Goal: Find specific page/section: Find specific page/section

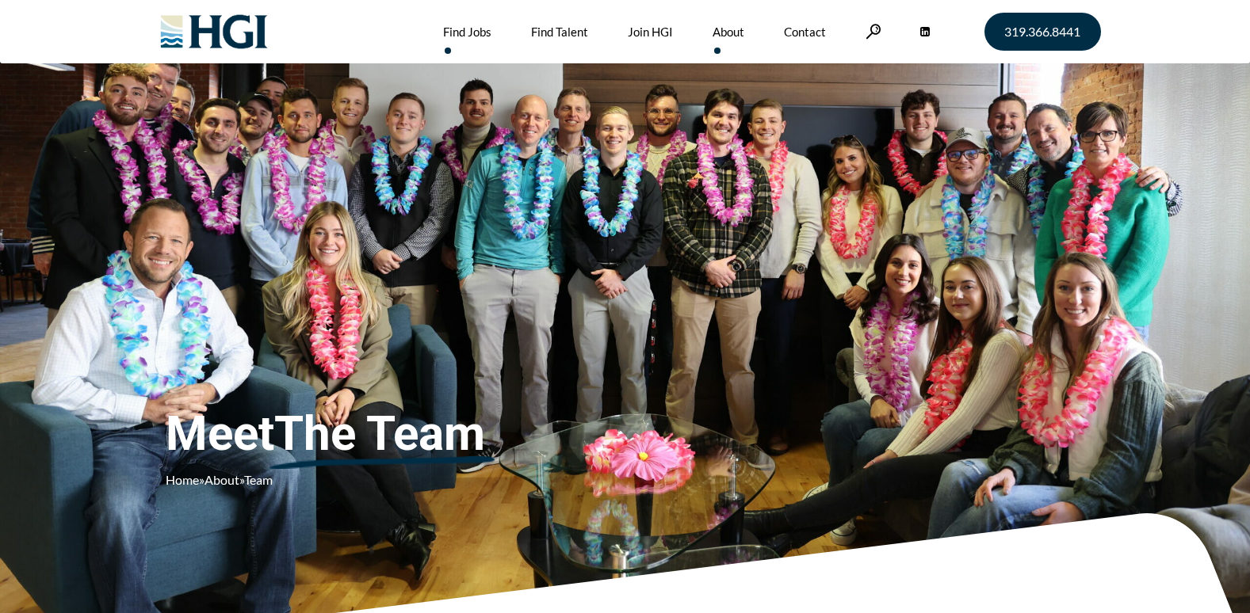
click at [463, 32] on link "Find Jobs" at bounding box center [467, 31] width 48 height 63
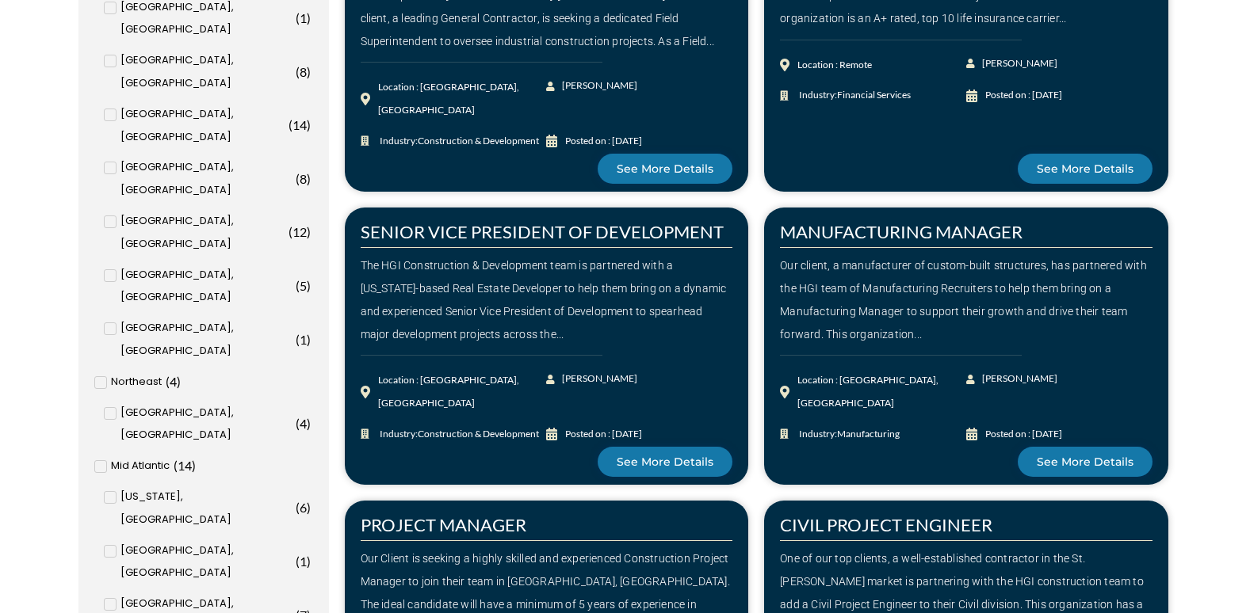
scroll to position [1189, 0]
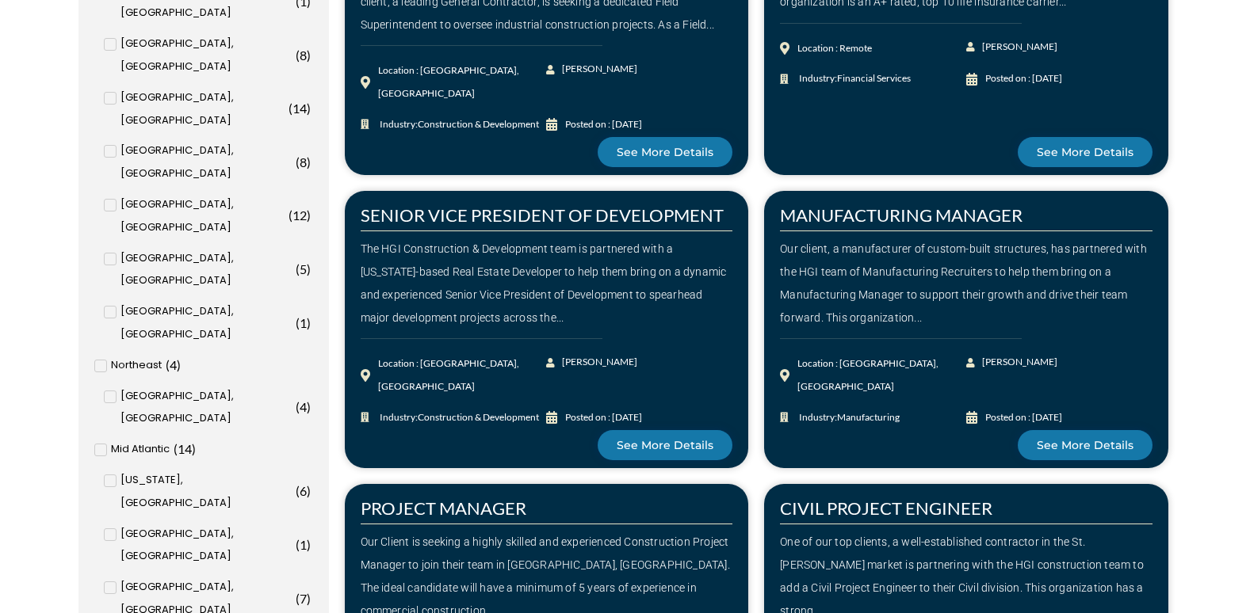
click at [0, 0] on input "Dallas, TX ( 7 )" at bounding box center [0, 0] width 0 height 0
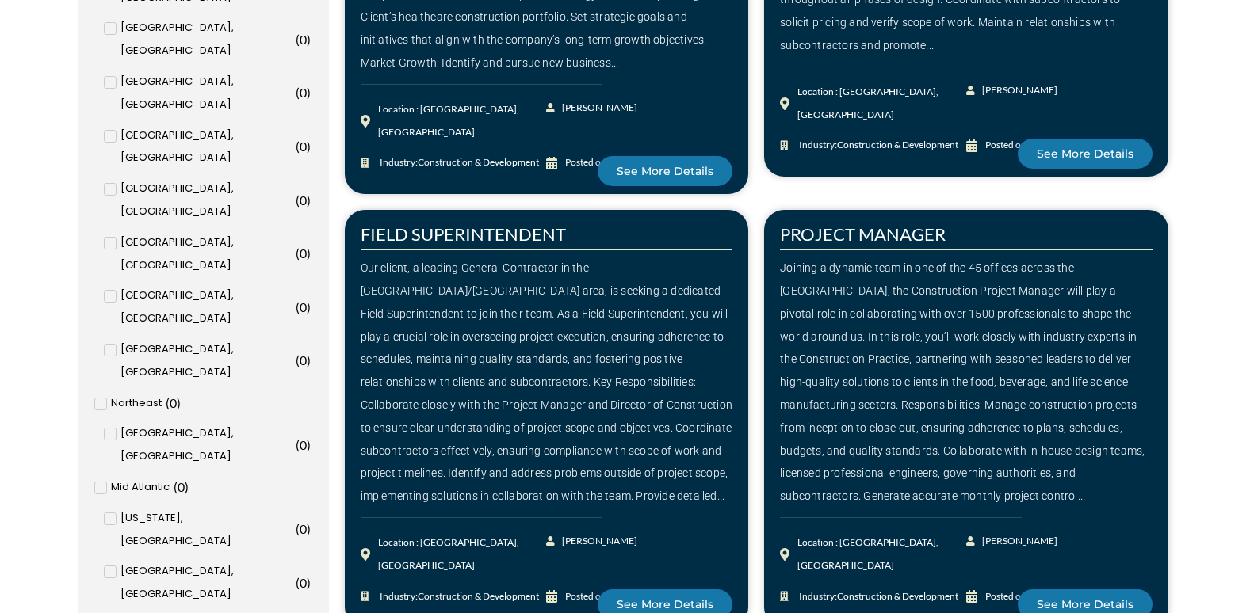
scroll to position [1235, 0]
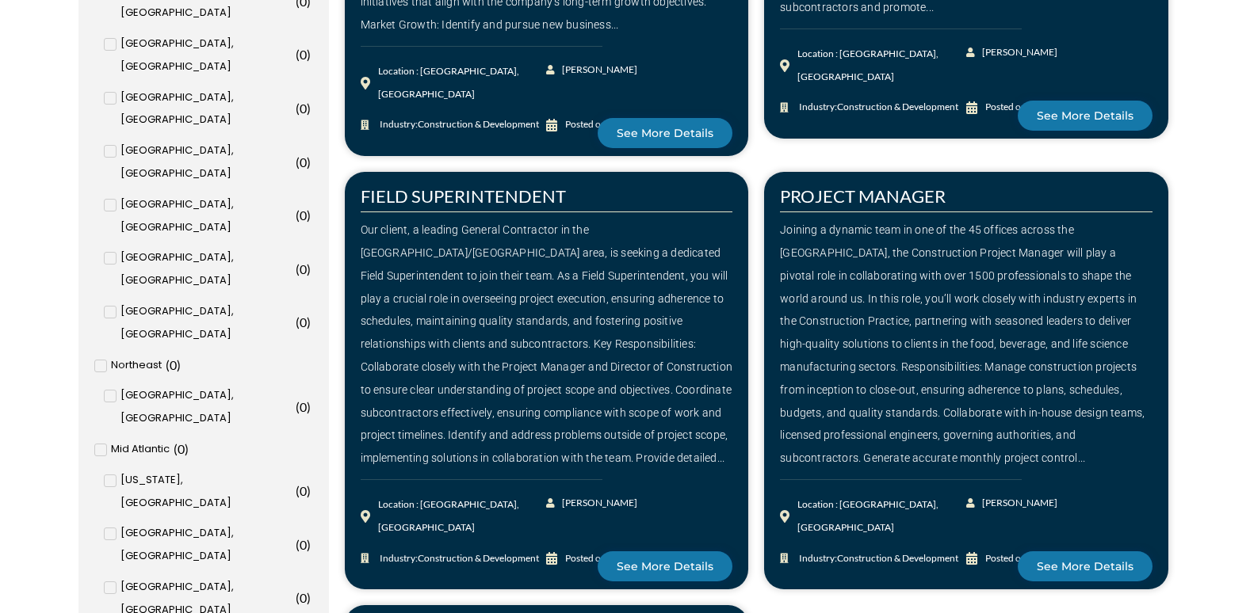
click at [0, 0] on input "Dallas, TX ( 7 )" at bounding box center [0, 0] width 0 height 0
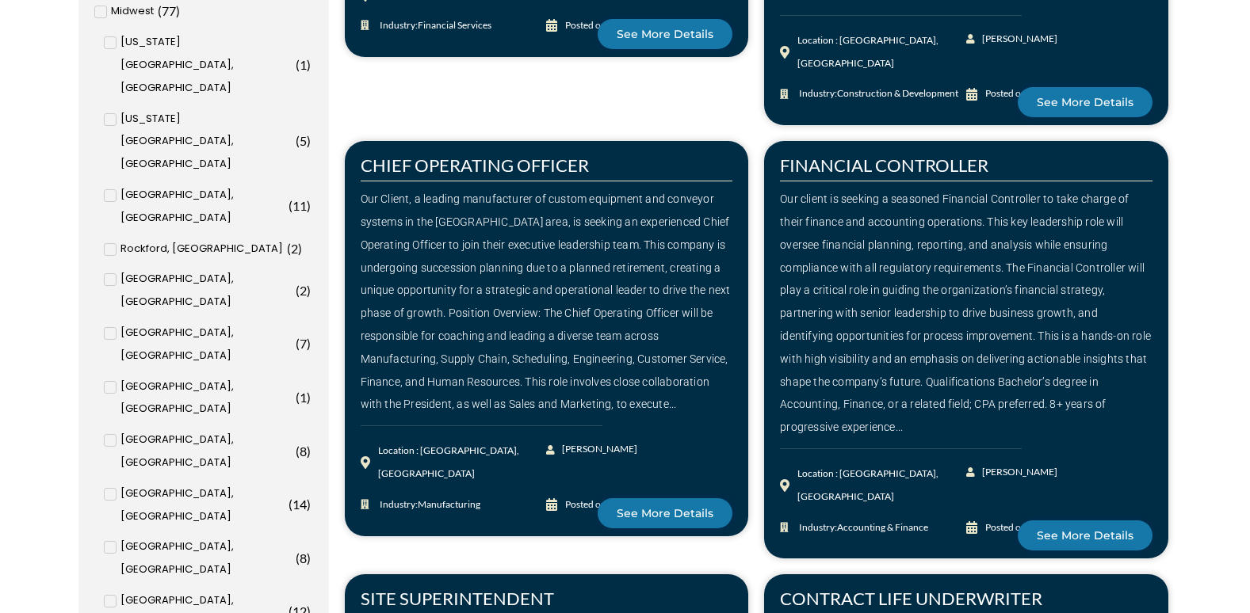
scroll to position [713, 0]
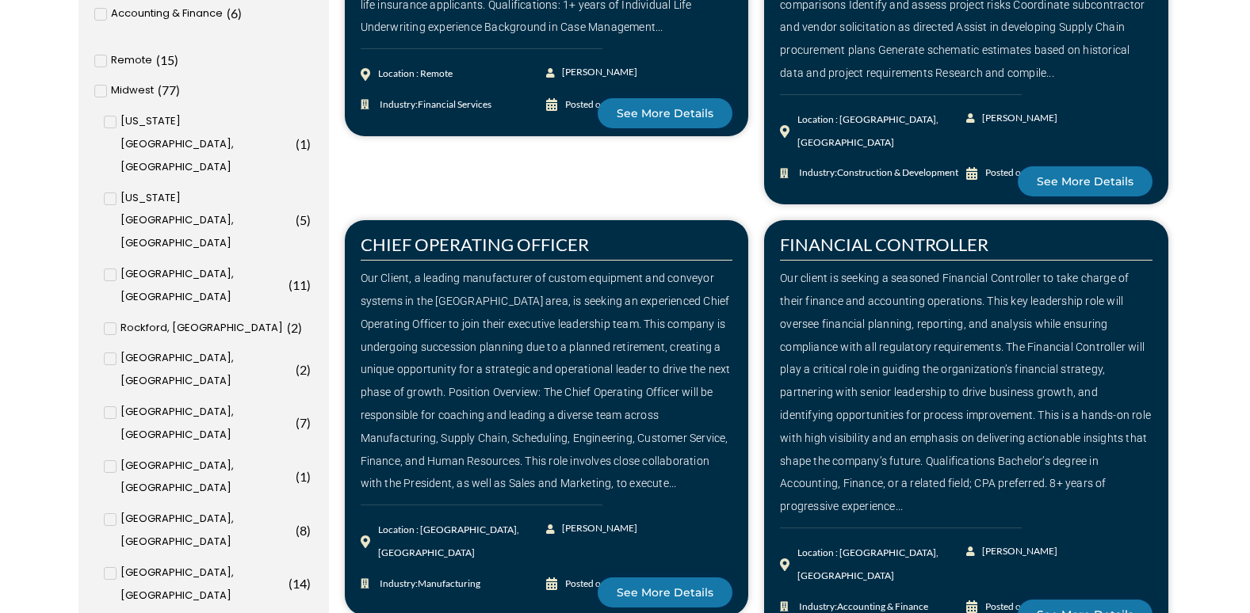
click at [108, 408] on icon at bounding box center [111, 413] width 6 height 10
click at [0, 0] on input "Cleveland, OH ( 7 )" at bounding box center [0, 0] width 0 height 0
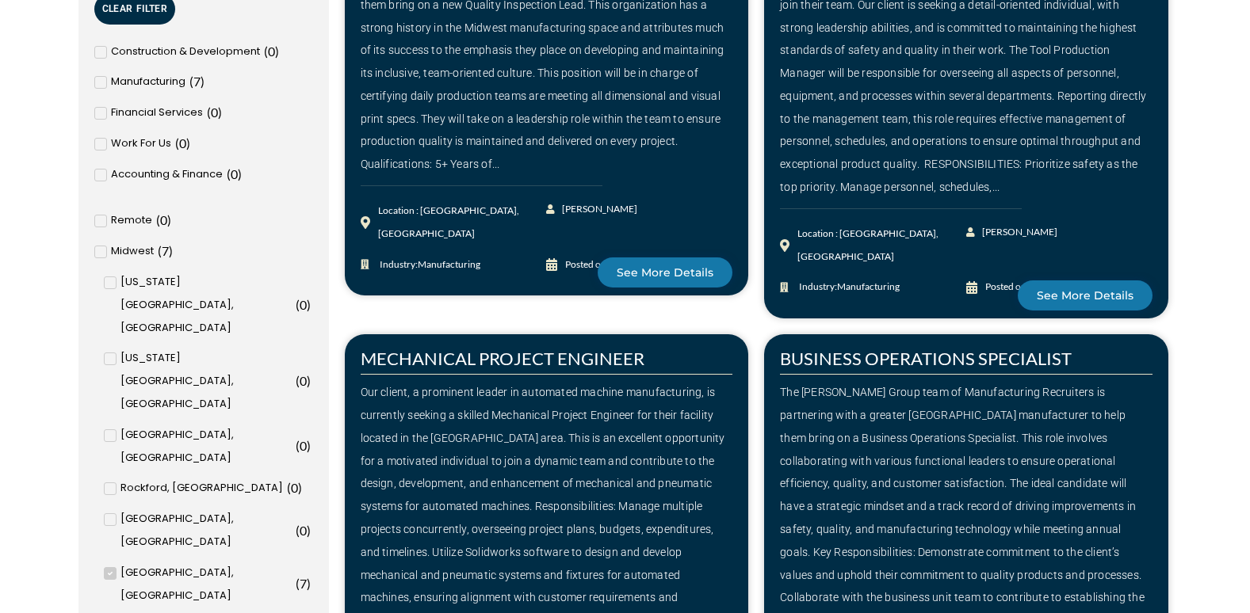
scroll to position [760, 0]
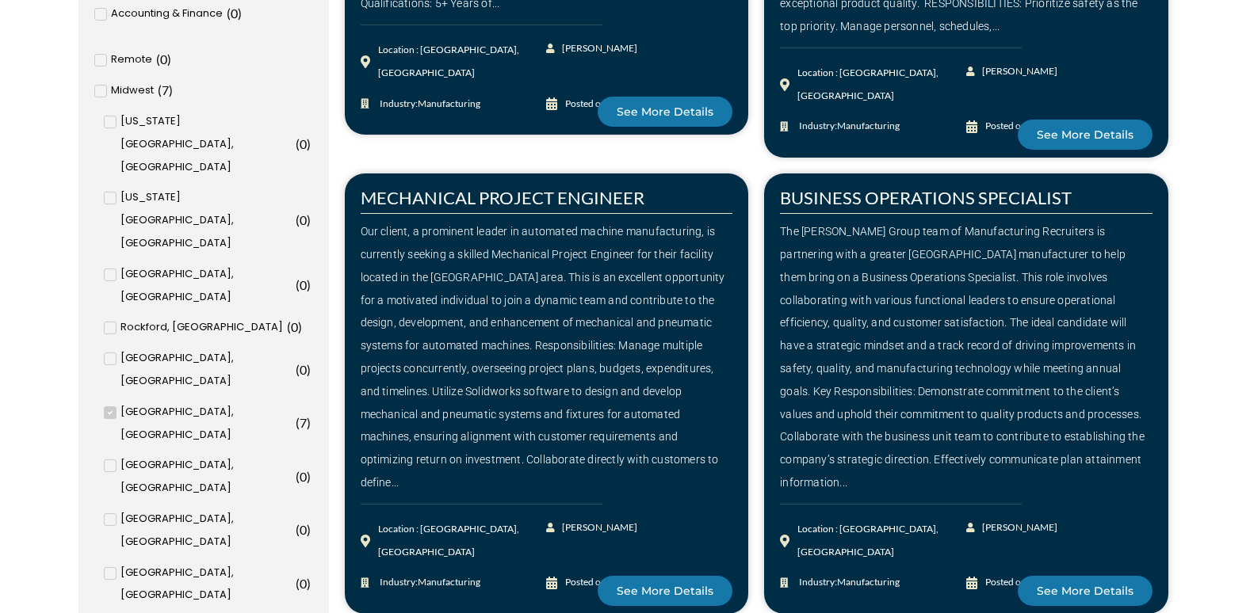
click at [110, 411] on icon at bounding box center [110, 413] width 5 height 4
click at [0, 0] on input "Cleveland, OH ( 7 )" at bounding box center [0, 0] width 0 height 0
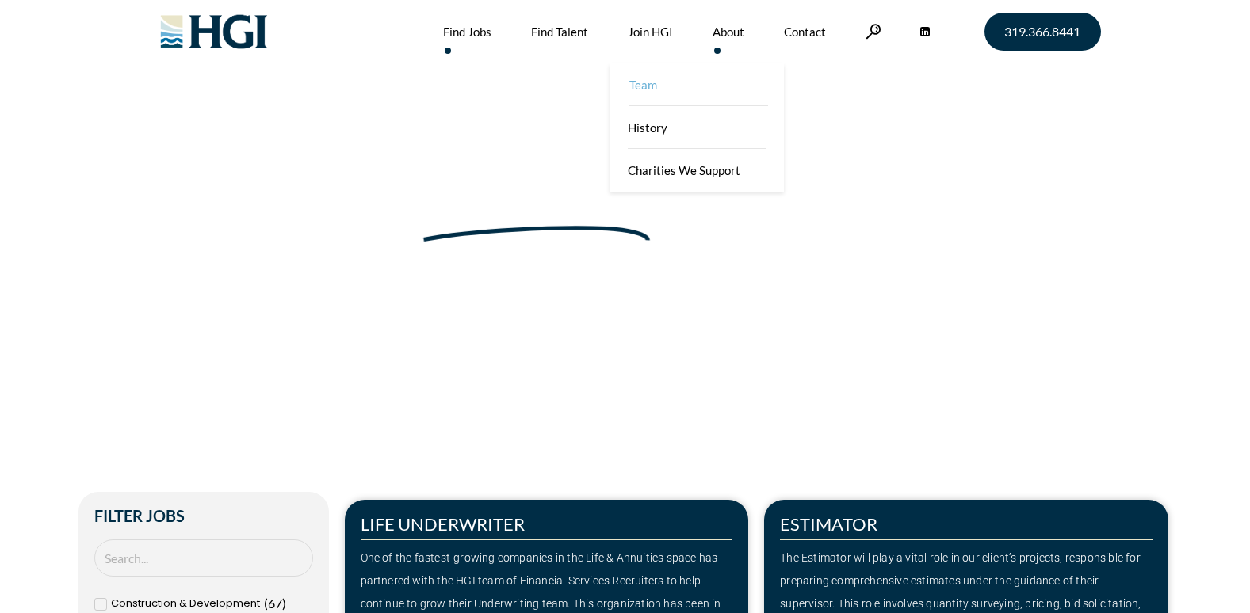
click at [698, 88] on link "Team" at bounding box center [698, 84] width 174 height 43
